Goal: Find specific page/section: Find specific page/section

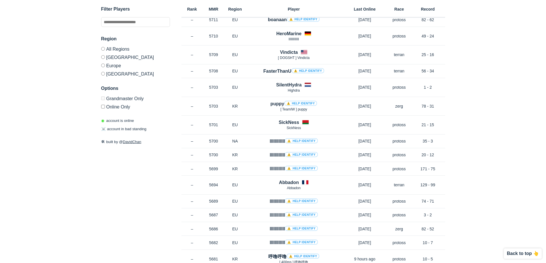
drag, startPoint x: 193, startPoint y: 105, endPoint x: 192, endPoint y: 205, distance: 100.9
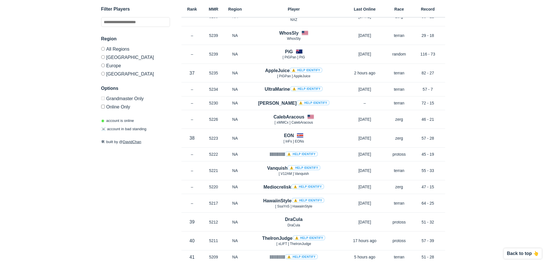
scroll to position [9792, 0]
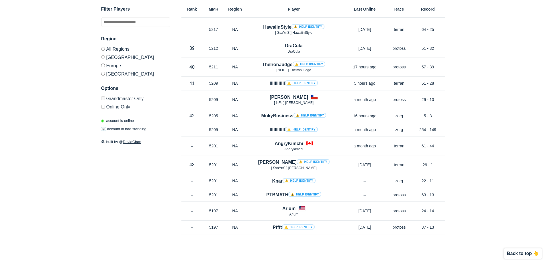
drag, startPoint x: 176, startPoint y: 160, endPoint x: 329, endPoint y: 274, distance: 190.5
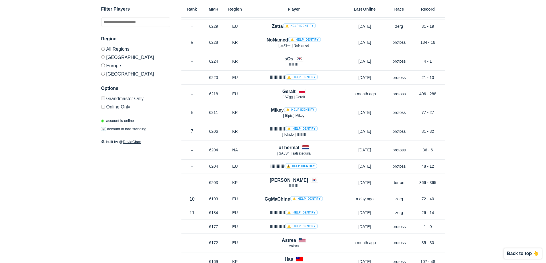
scroll to position [0, 0]
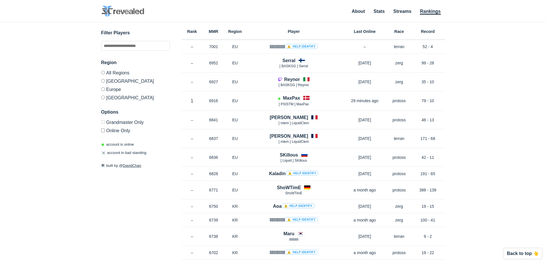
drag, startPoint x: 459, startPoint y: 228, endPoint x: 346, endPoint y: 15, distance: 241.2
click at [134, 43] on input "text" at bounding box center [135, 46] width 69 height 10
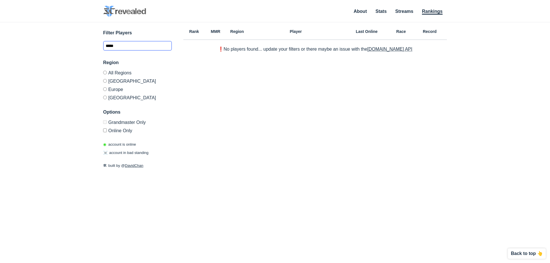
type input "*****"
click at [125, 41] on input "*****" at bounding box center [137, 46] width 69 height 10
drag, startPoint x: 117, startPoint y: 41, endPoint x: 61, endPoint y: 42, distance: 55.9
click at [61, 42] on div "✕ Filter Players ***** Region All Regions [GEOGRAPHIC_DATA] [GEOGRAPHIC_DATA] […" at bounding box center [275, 135] width 539 height 227
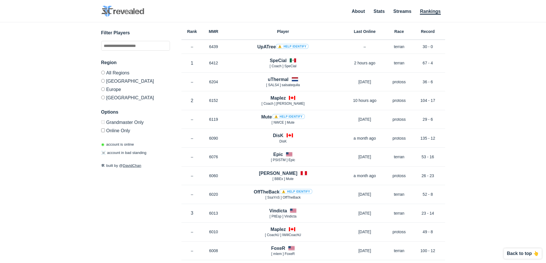
click at [360, 15] on li "About" at bounding box center [358, 12] width 13 height 6
click at [360, 12] on link "About" at bounding box center [358, 12] width 13 height 6
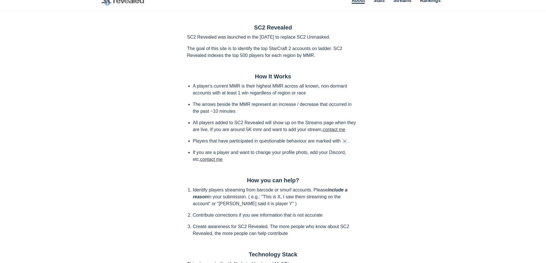
scroll to position [54, 0]
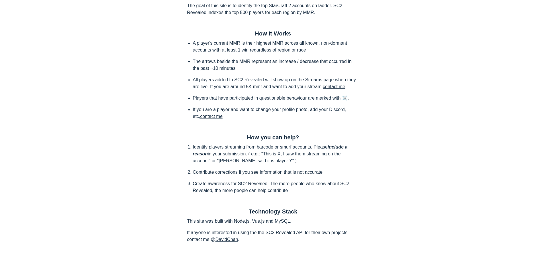
drag, startPoint x: 324, startPoint y: 105, endPoint x: 300, endPoint y: 101, distance: 24.0
drag, startPoint x: 290, startPoint y: 144, endPoint x: 294, endPoint y: 153, distance: 10.5
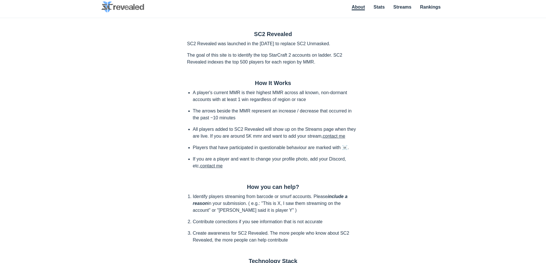
drag, startPoint x: 266, startPoint y: 96, endPoint x: 85, endPoint y: -20, distance: 215.4
